Goal: Task Accomplishment & Management: Use online tool/utility

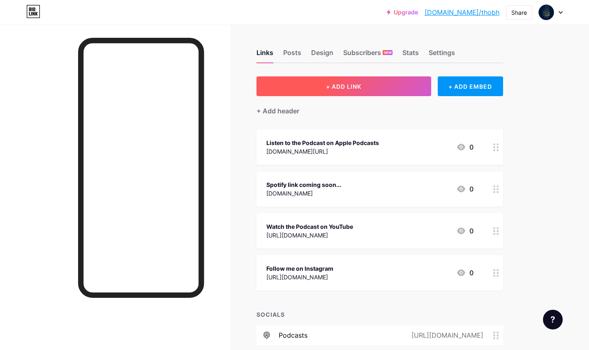
click at [320, 88] on button "+ ADD LINK" at bounding box center [344, 86] width 175 height 20
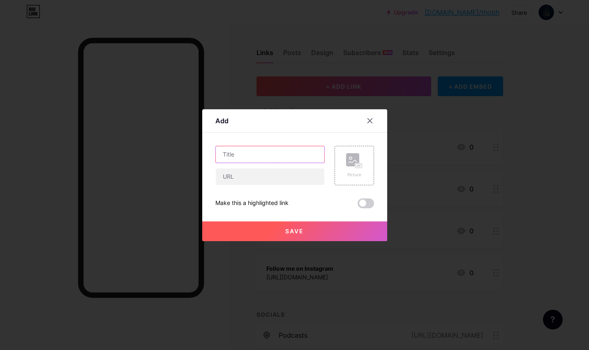
click at [271, 153] on input "text" at bounding box center [270, 154] width 109 height 16
type input "F"
type input "Follow me on TikTok"
click at [254, 179] on input "text" at bounding box center [270, 177] width 109 height 16
paste input "[URL][DOMAIN_NAME]"
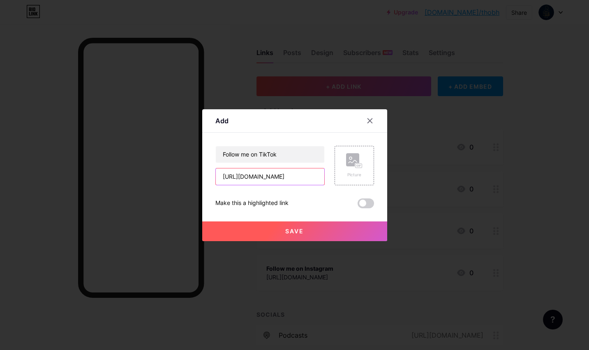
scroll to position [0, 136]
type input "[URL][DOMAIN_NAME]"
click at [278, 233] on button "Save" at bounding box center [294, 232] width 185 height 20
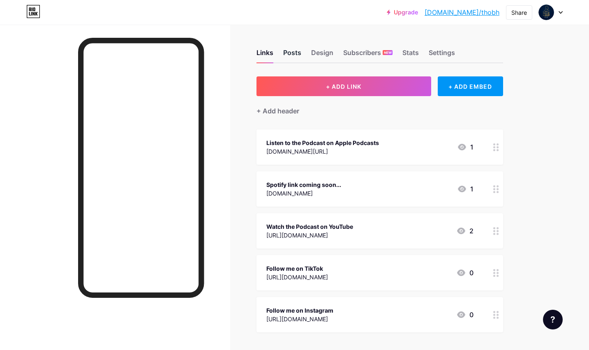
click at [292, 56] on div "Posts" at bounding box center [292, 55] width 18 height 15
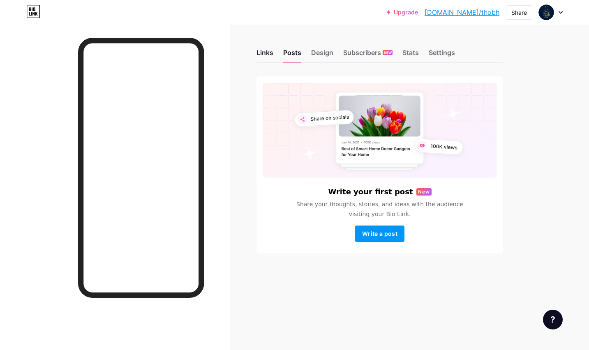
click at [264, 50] on div "Links" at bounding box center [265, 55] width 17 height 15
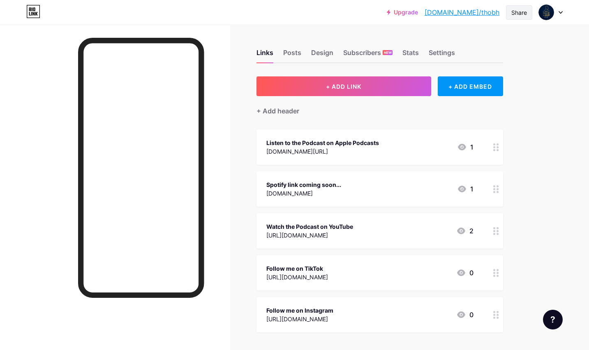
click at [512, 13] on div "Share" at bounding box center [520, 12] width 16 height 9
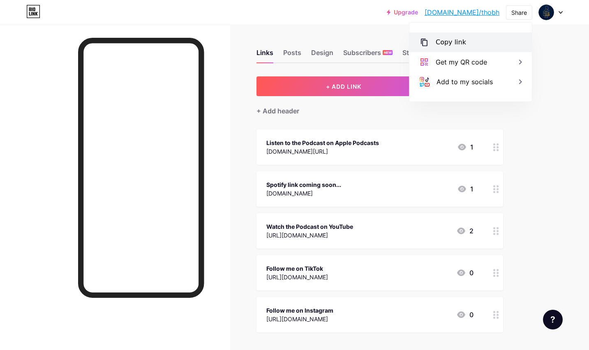
click at [473, 42] on div "Copy link" at bounding box center [471, 42] width 123 height 20
